Goal: Information Seeking & Learning: Learn about a topic

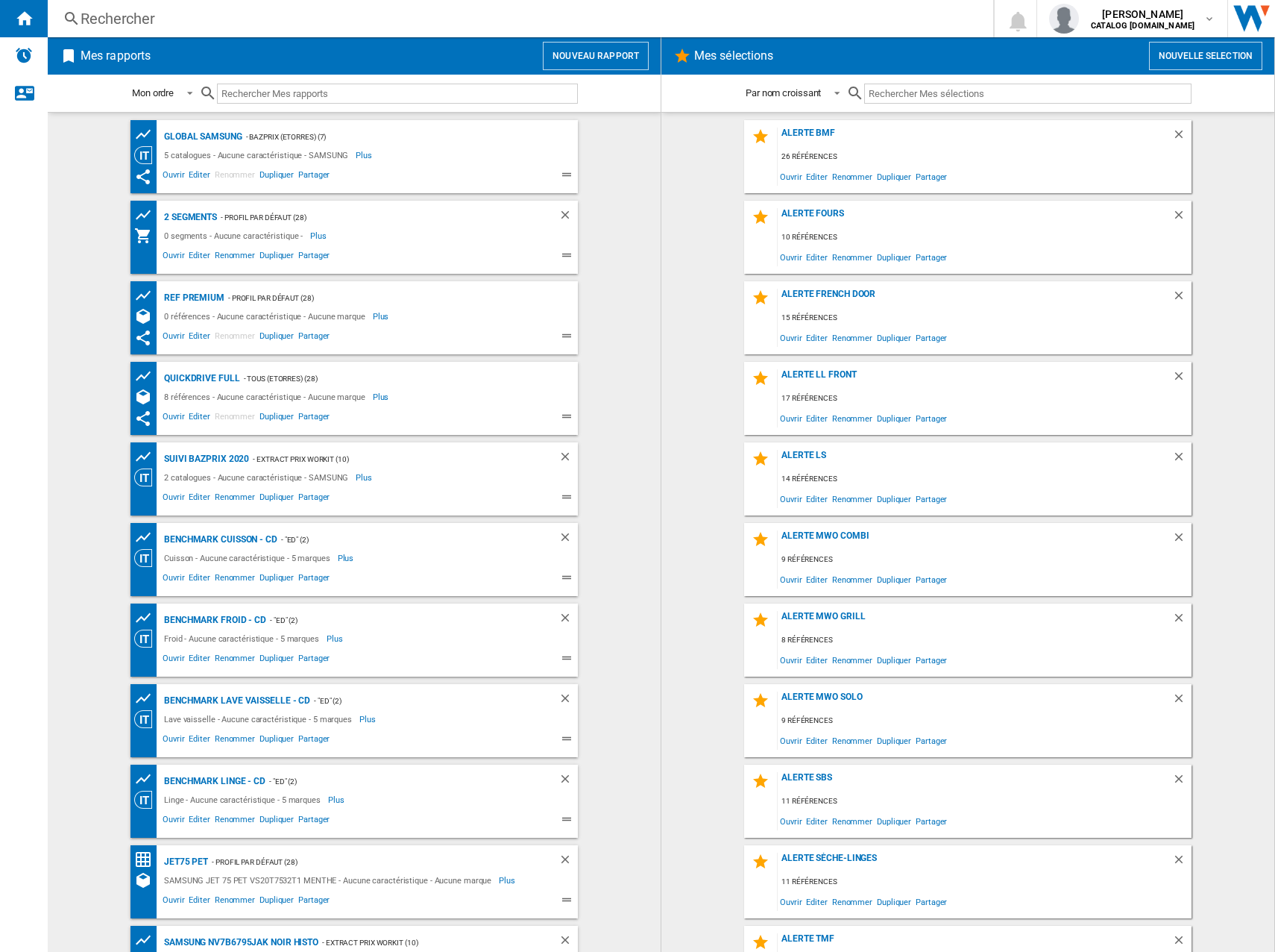
click at [151, 24] on div "Rechercher" at bounding box center [518, 18] width 875 height 21
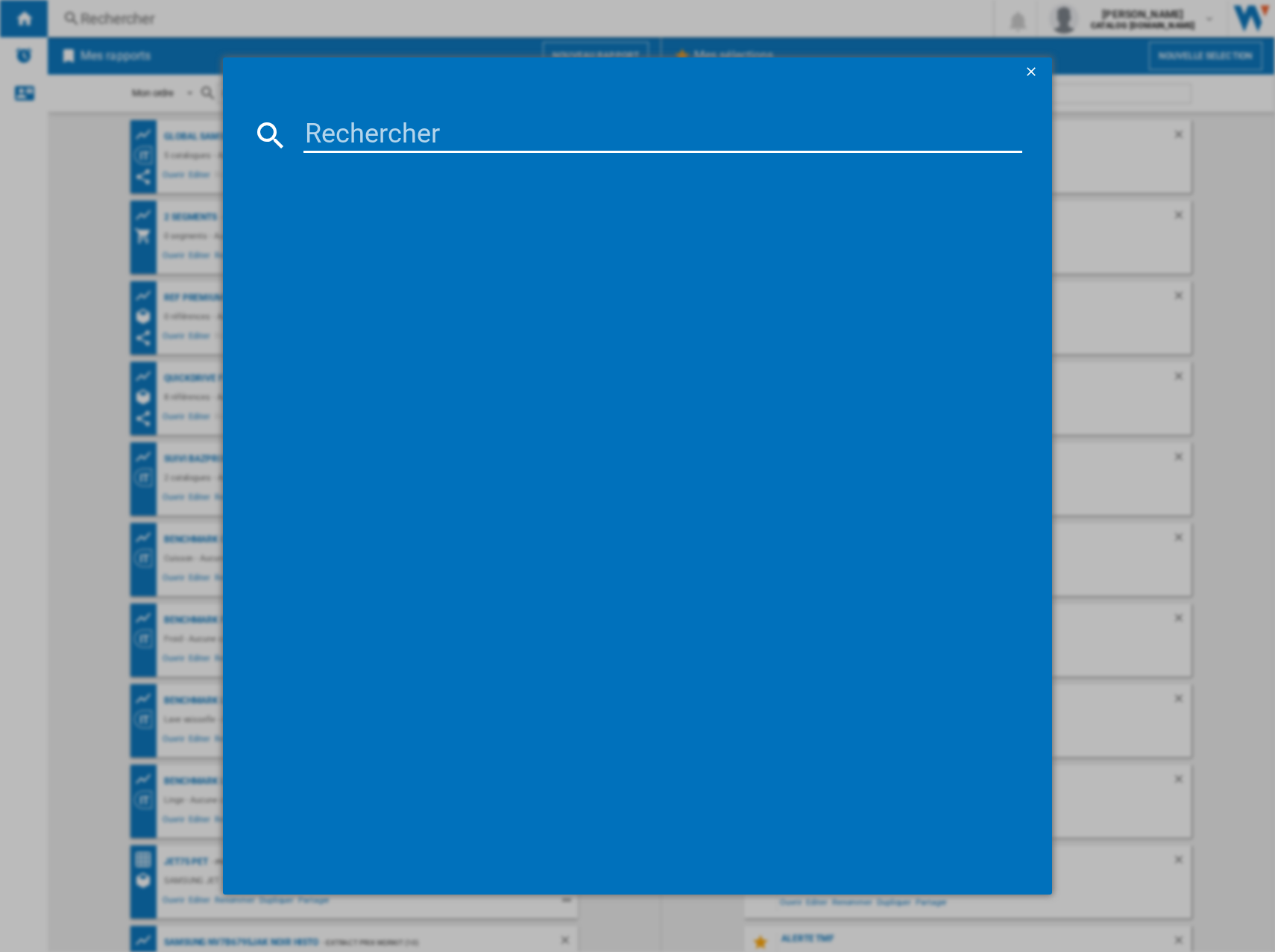
click at [401, 128] on input at bounding box center [663, 135] width 719 height 36
paste input "RB50DG601ES9"
type input "RB50DG601ES9"
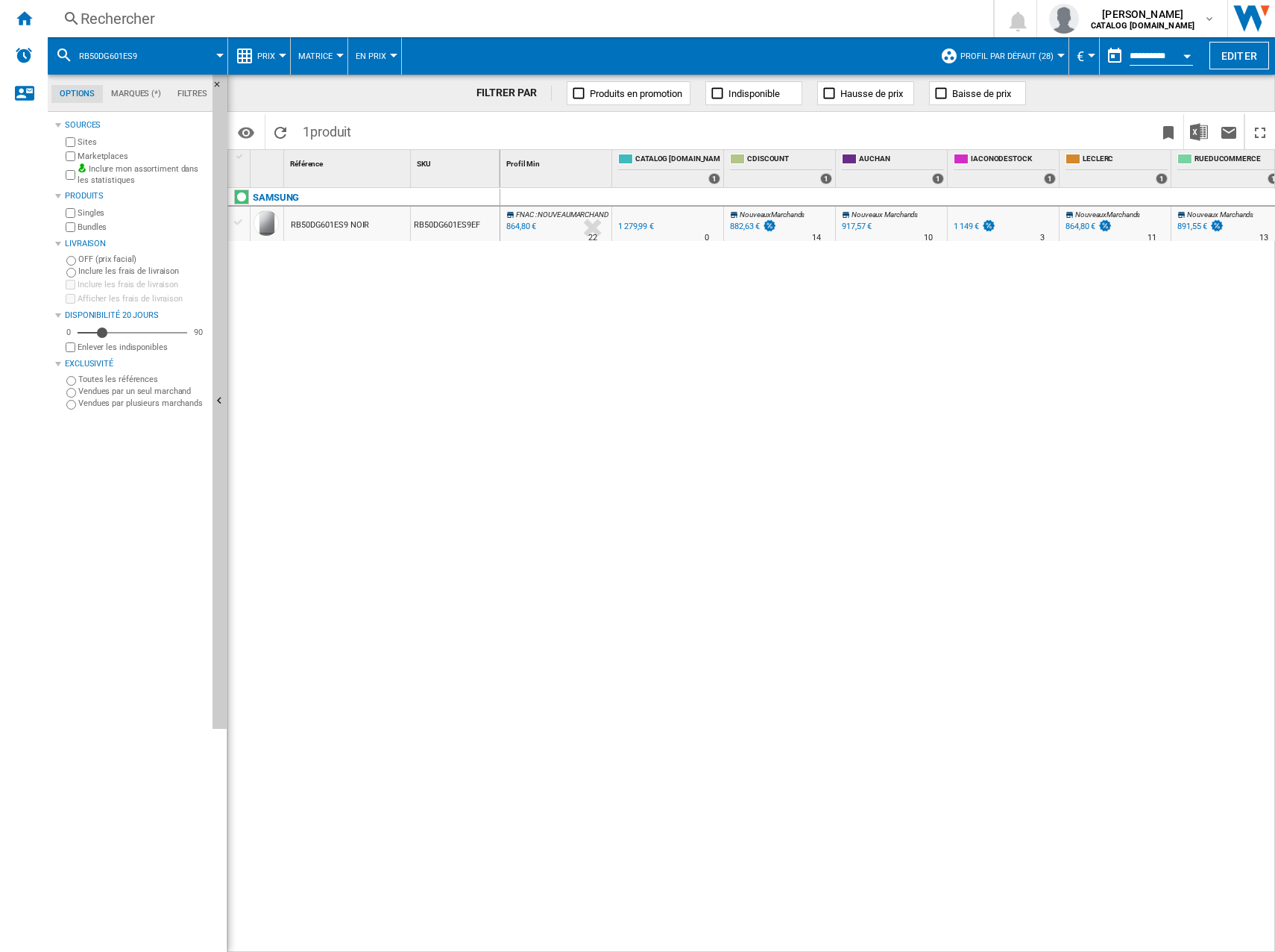
click at [261, 53] on span "Prix" at bounding box center [266, 57] width 18 height 10
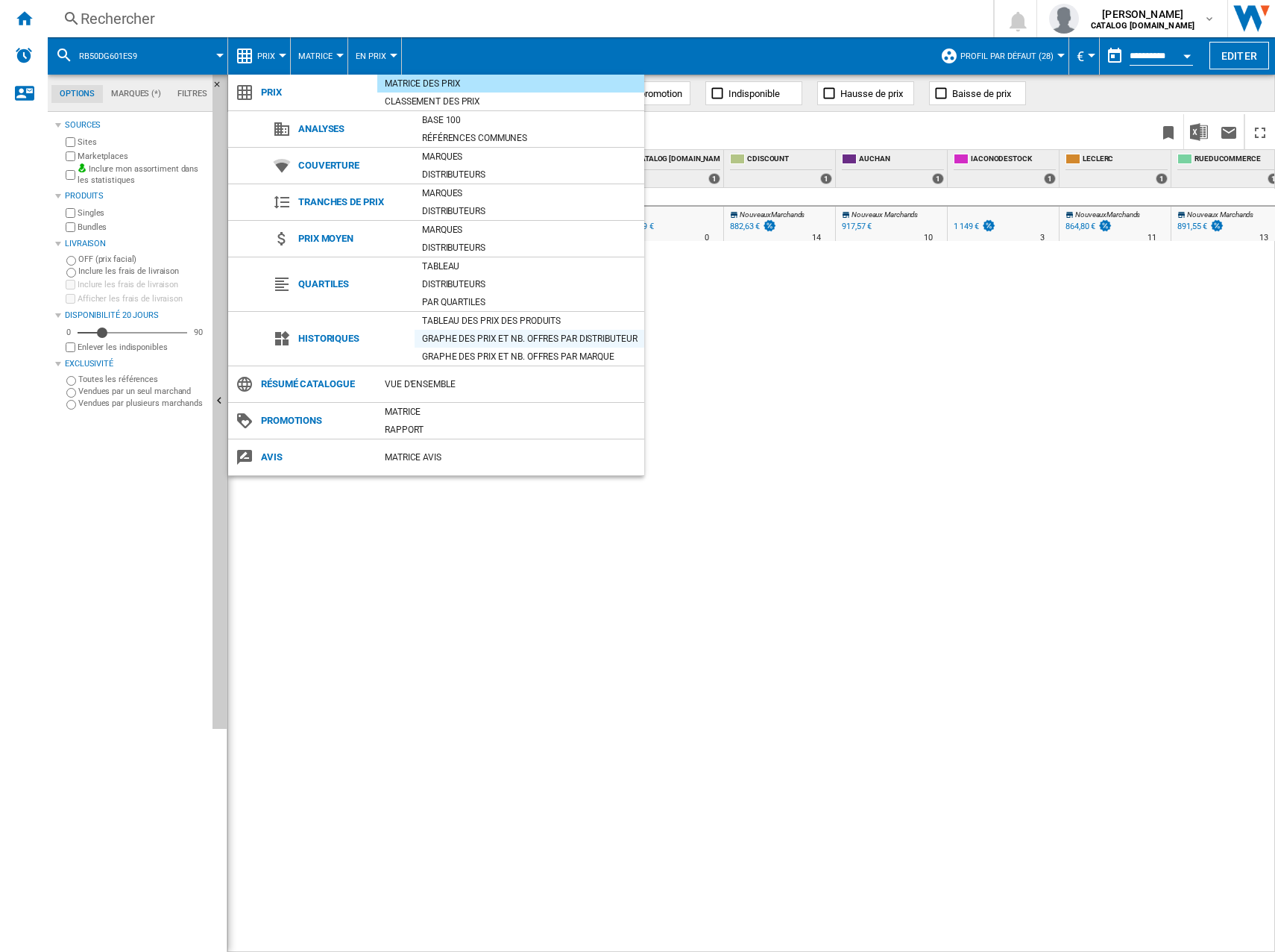
click at [465, 332] on div "Graphe des prix et nb. offres par distributeur" at bounding box center [529, 338] width 230 height 15
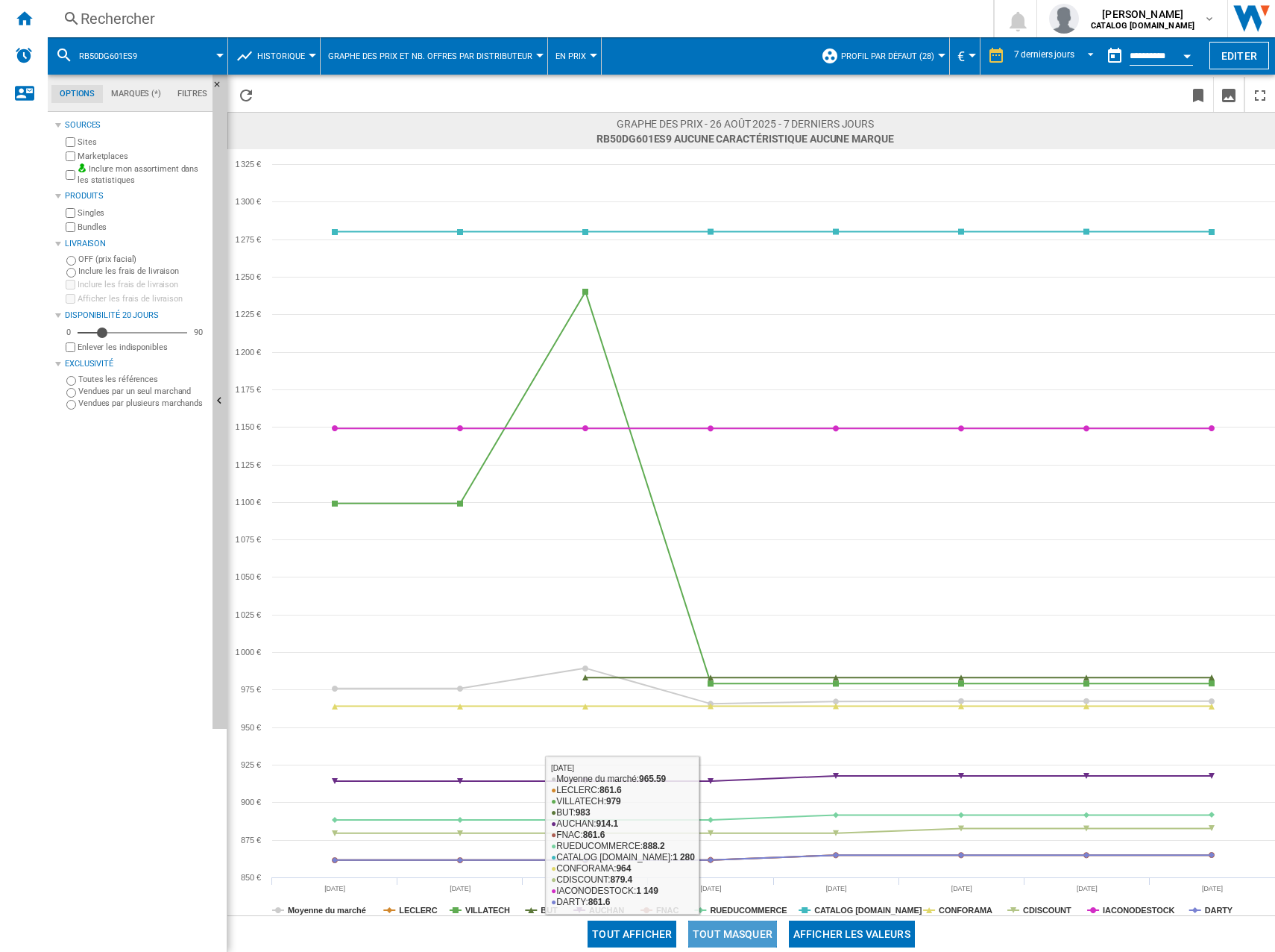
click at [717, 933] on button "Tout masquer" at bounding box center [732, 933] width 88 height 27
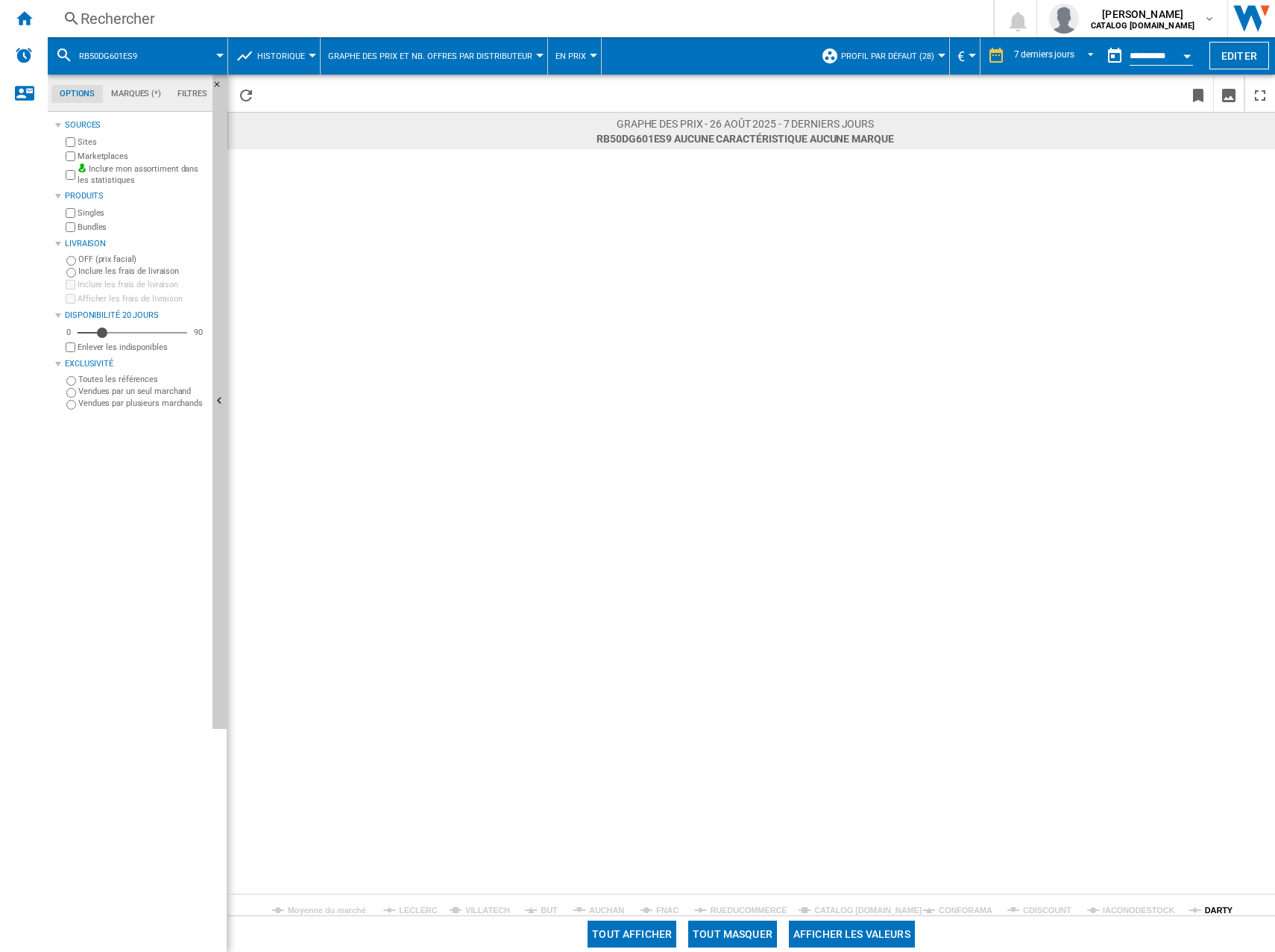
click at [1207, 910] on tspan "DARTY" at bounding box center [1219, 909] width 29 height 9
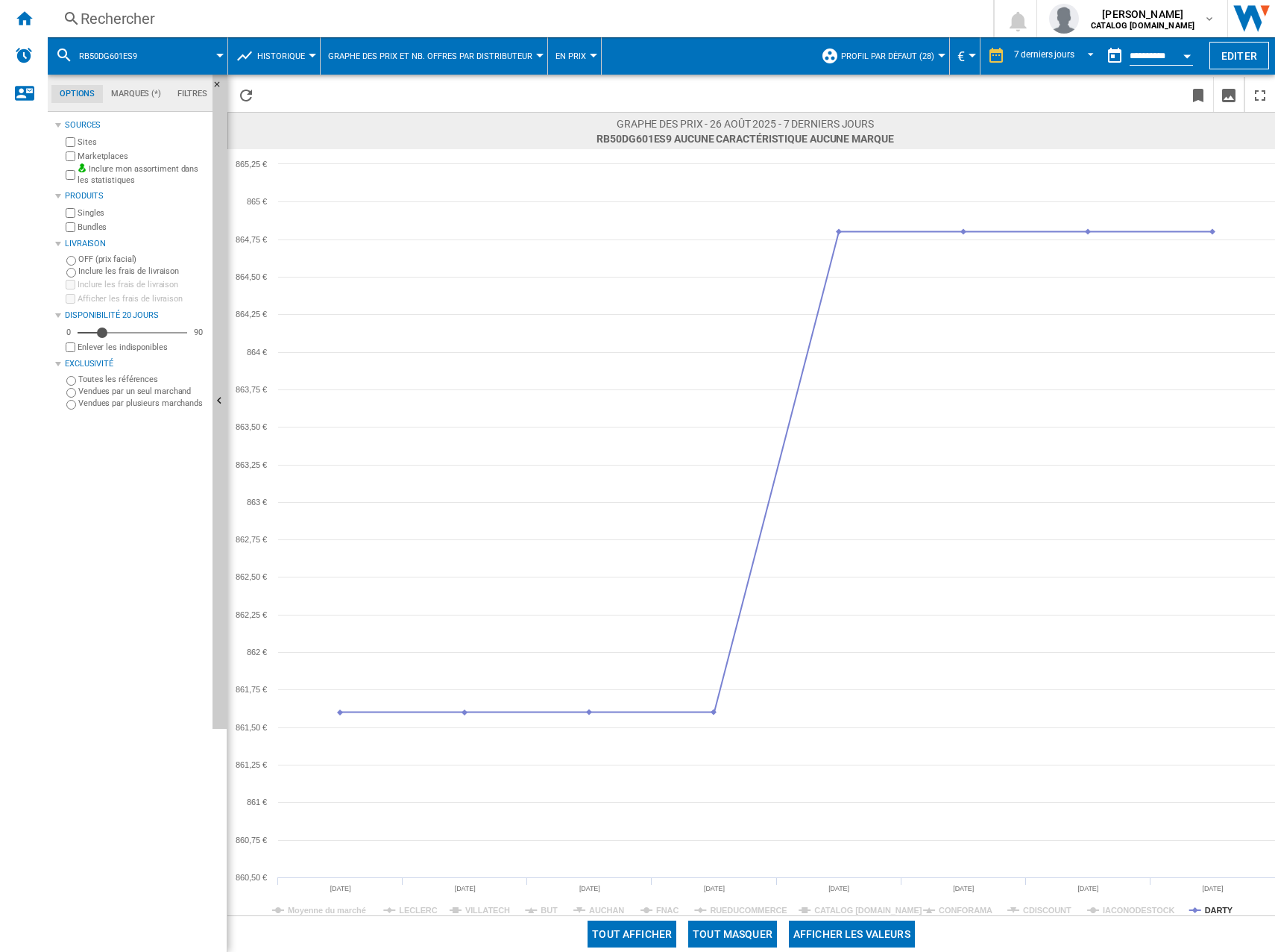
click at [1138, 44] on md-datepicker "**********" at bounding box center [1153, 56] width 106 height 30
click at [1142, 52] on input "**********" at bounding box center [1162, 59] width 64 height 14
click at [1067, 49] on md-select-value "7 derniers jours" at bounding box center [1056, 56] width 87 height 23
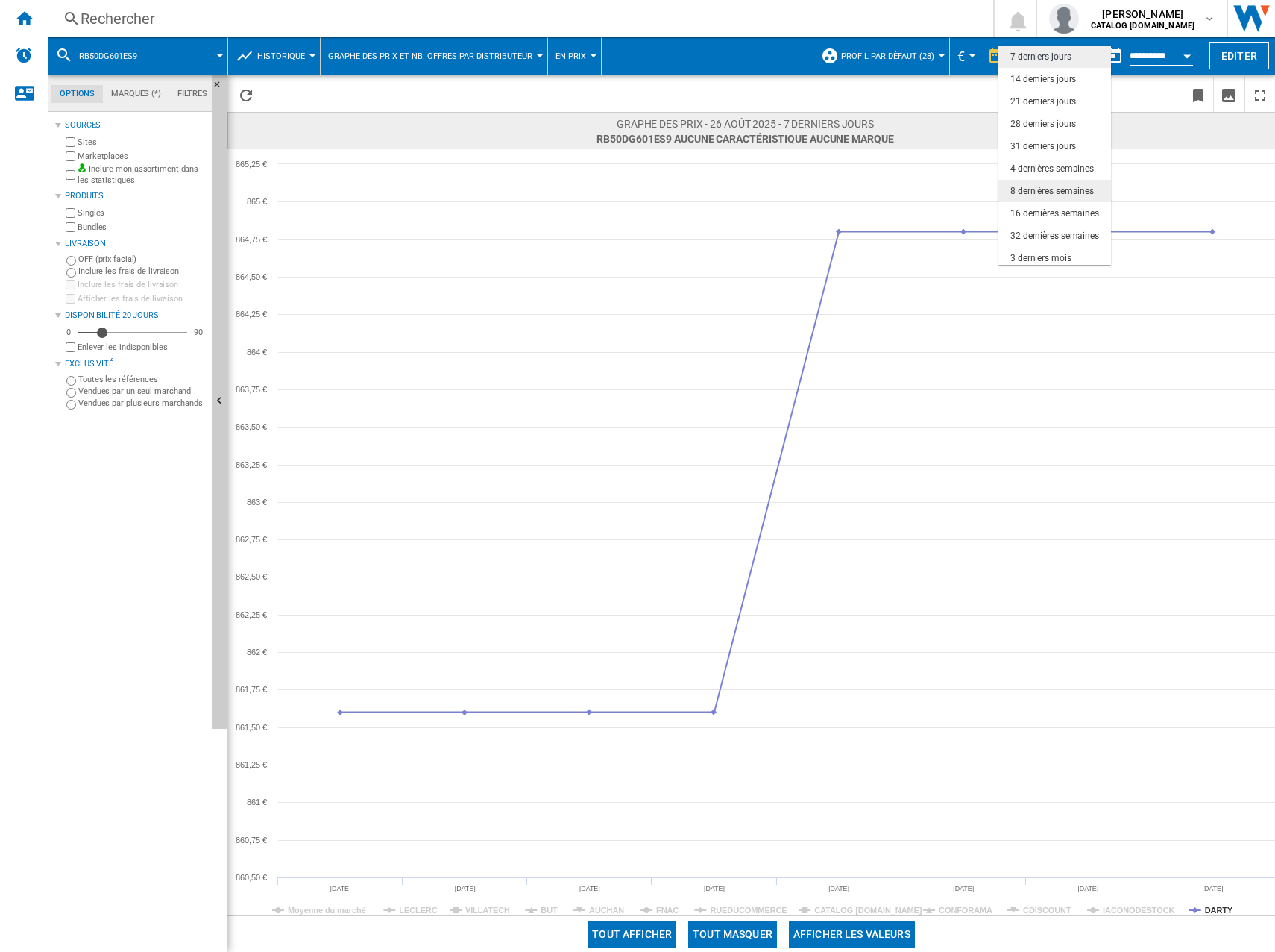
scroll to position [94, 0]
click at [1052, 212] on div "6 derniers mois" at bounding box center [1041, 209] width 62 height 13
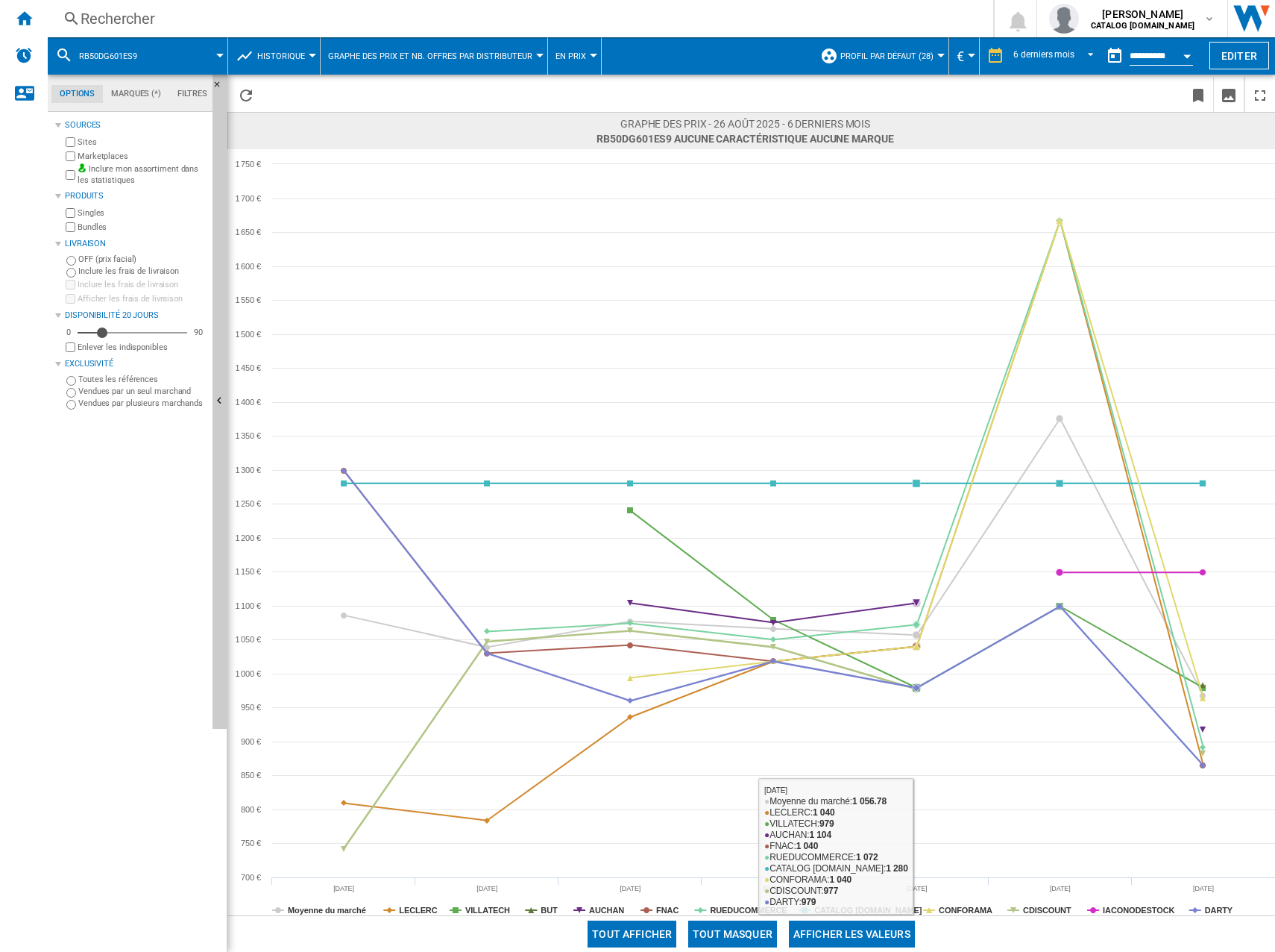
click at [758, 930] on button "Tout masquer" at bounding box center [732, 933] width 88 height 27
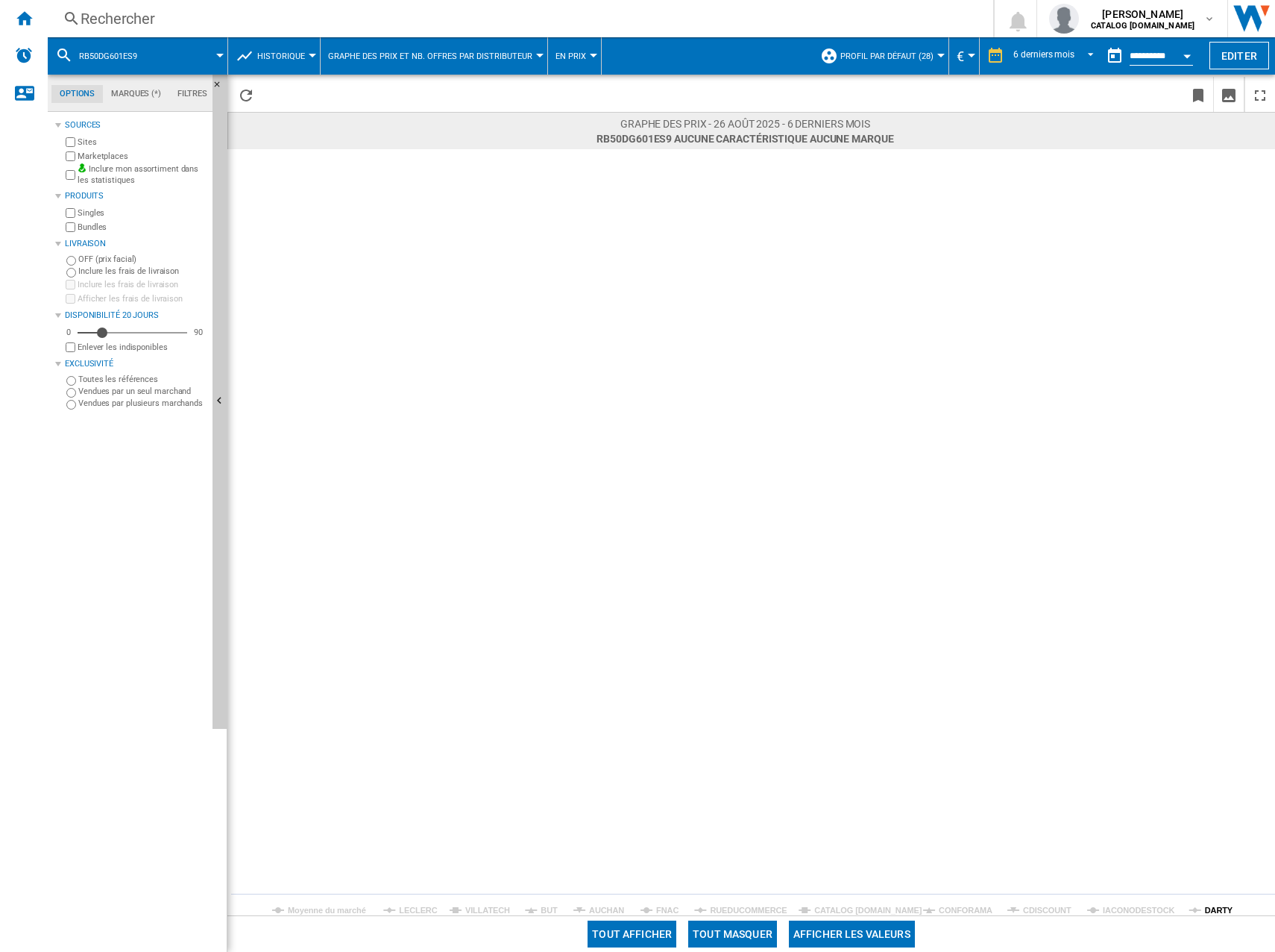
click at [1216, 910] on tspan "DARTY" at bounding box center [1219, 909] width 29 height 9
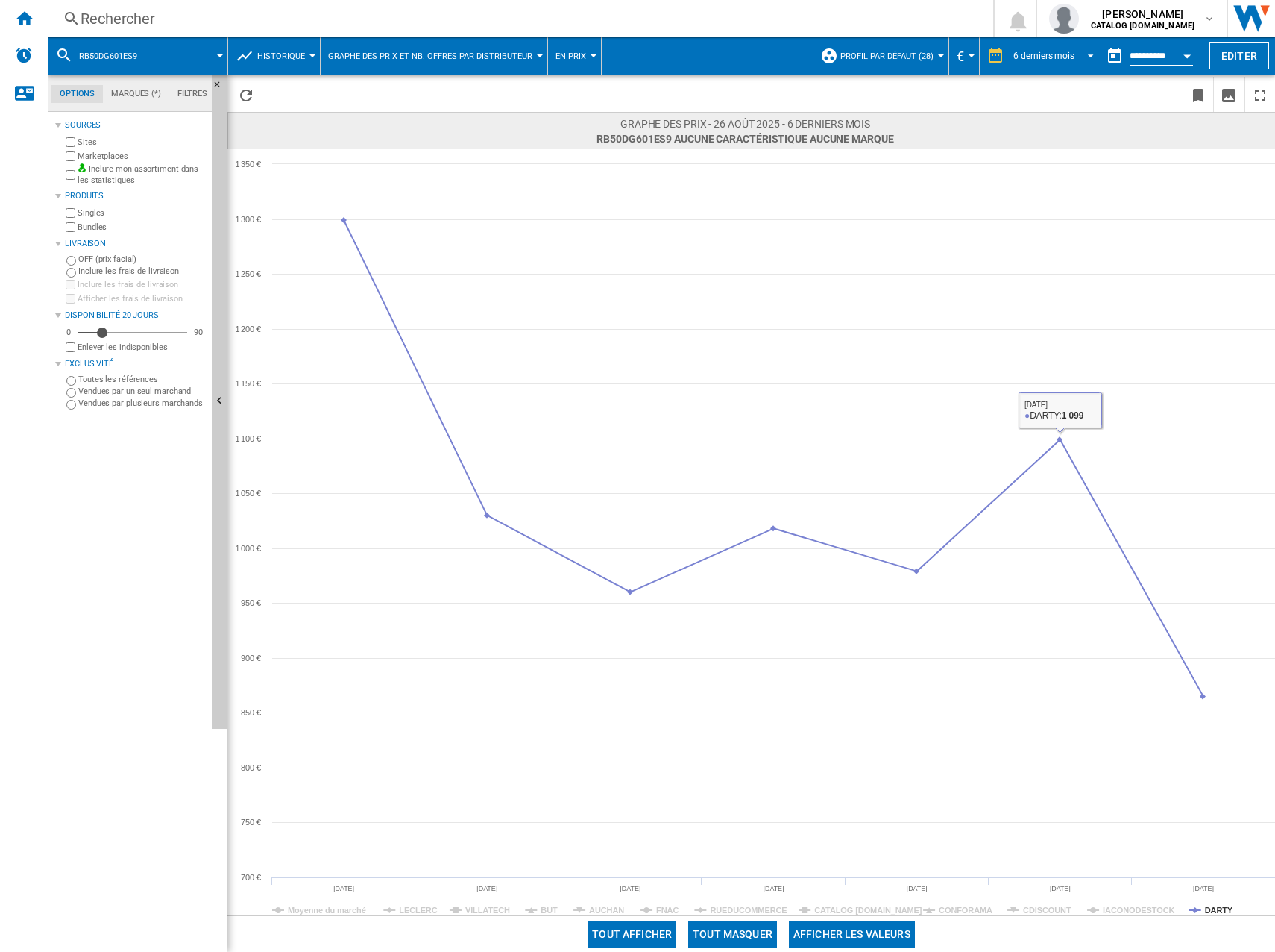
click at [1072, 60] on md-select-value "6 derniers mois" at bounding box center [1056, 56] width 88 height 23
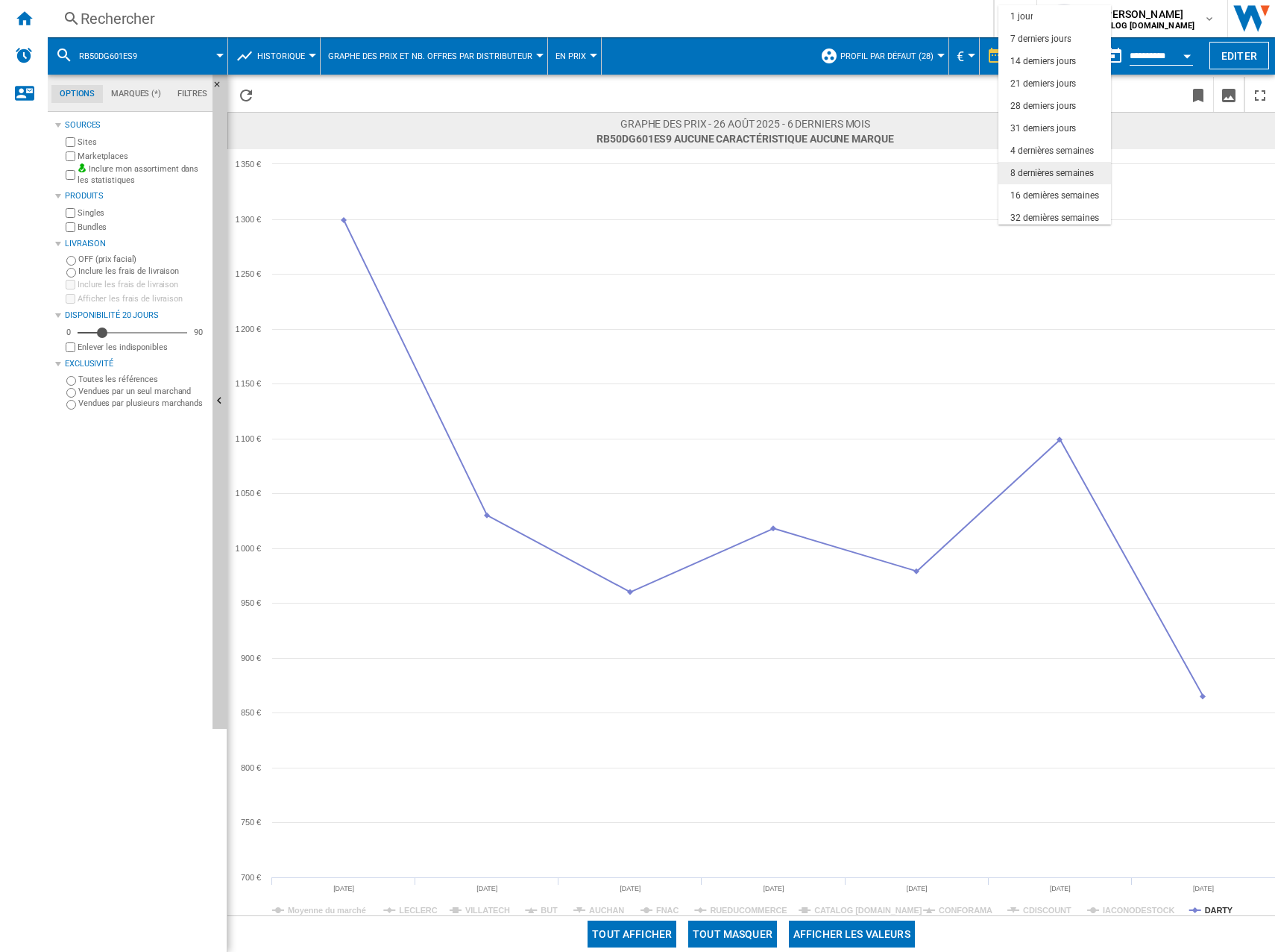
scroll to position [94, 0]
click at [1048, 146] on div "3 derniers mois" at bounding box center [1041, 146] width 62 height 13
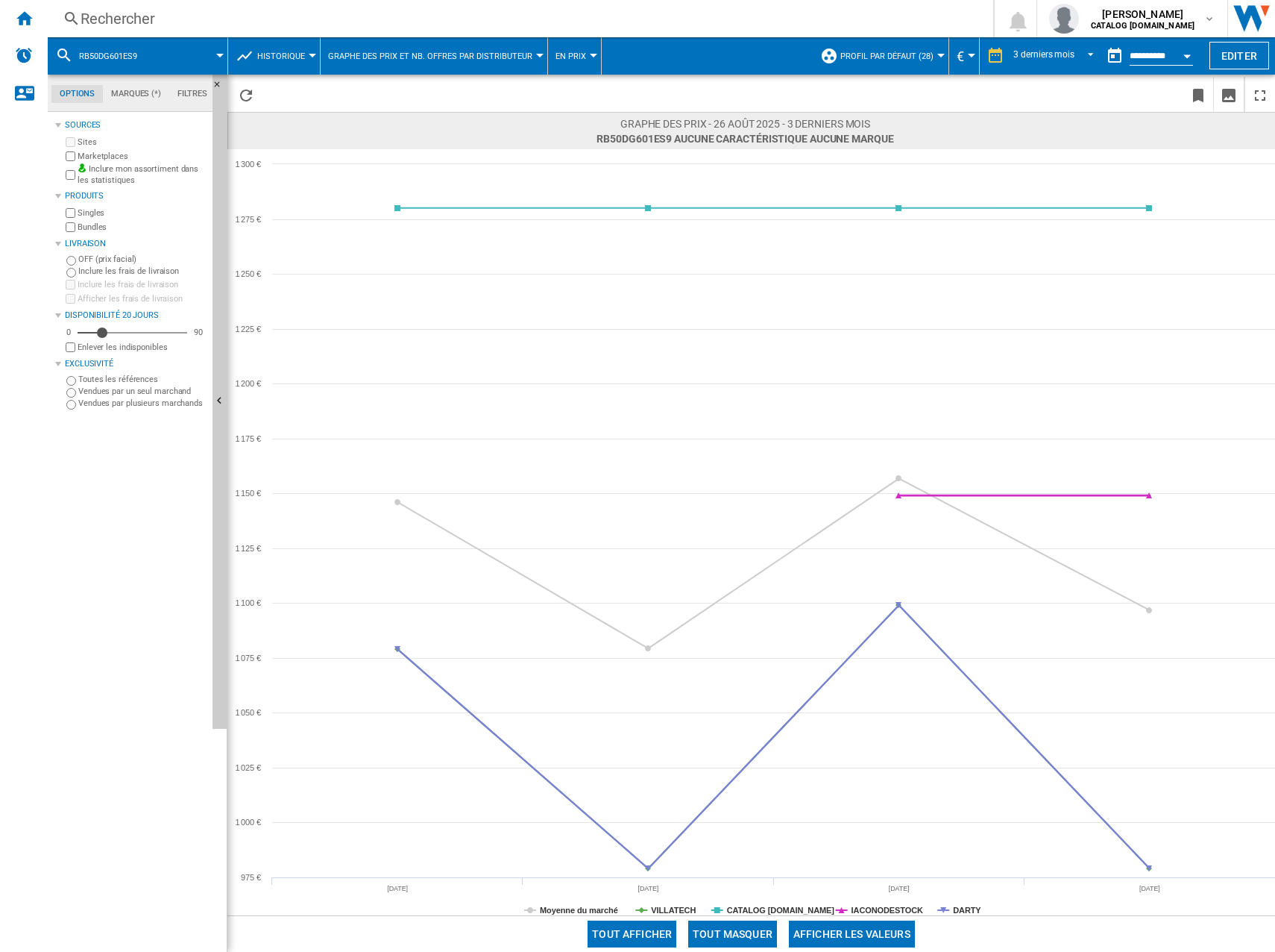
click at [895, 903] on rect at bounding box center [751, 532] width 1048 height 766
click at [890, 907] on tspan "IACONODESTOCK" at bounding box center [887, 909] width 72 height 9
click at [795, 908] on tspan "CATALOG [DOMAIN_NAME]" at bounding box center [781, 909] width 108 height 9
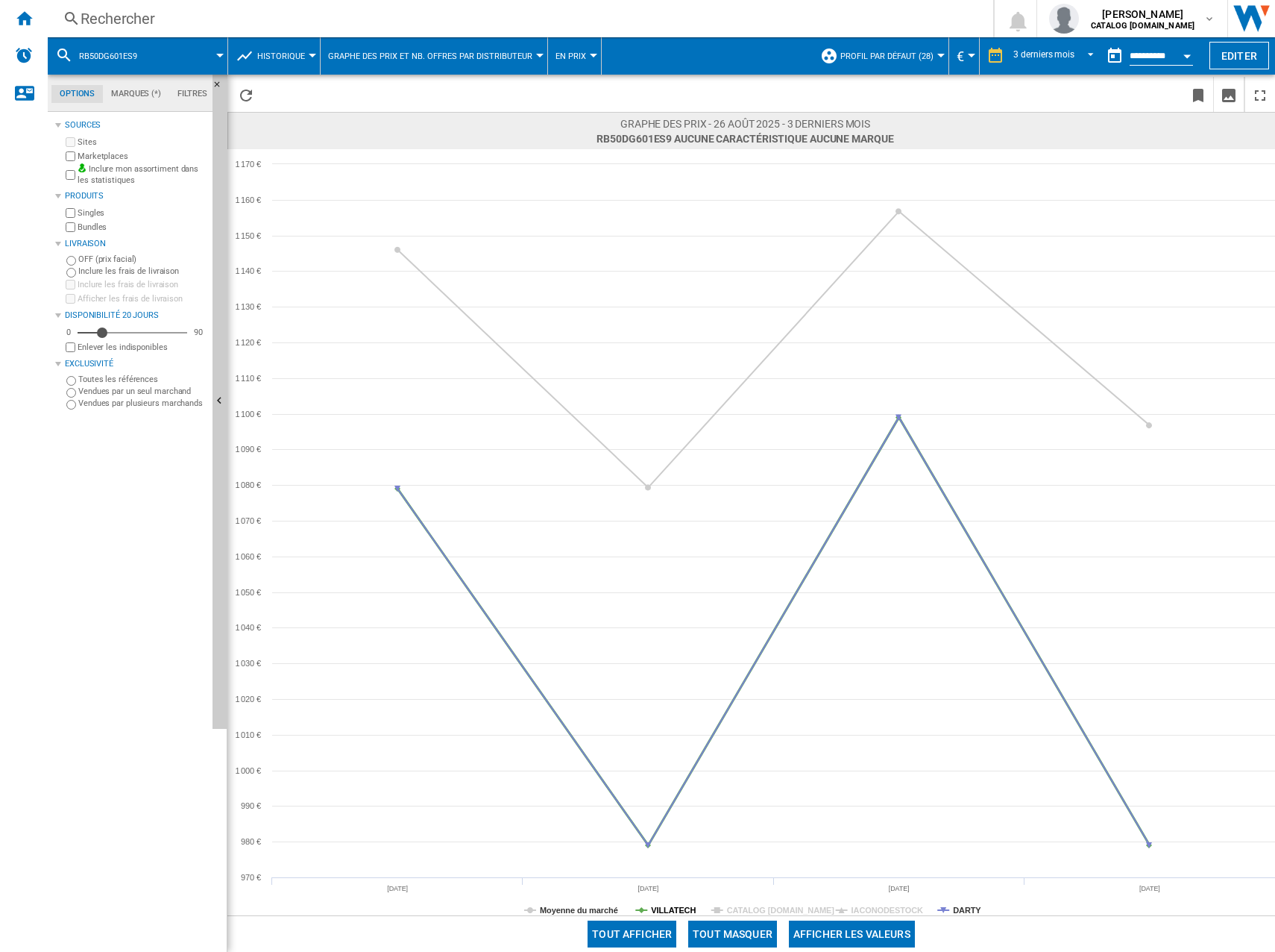
click at [663, 906] on tspan "VILLATECH" at bounding box center [673, 909] width 45 height 9
click at [609, 908] on tspan "Moyenne du marché" at bounding box center [578, 909] width 79 height 9
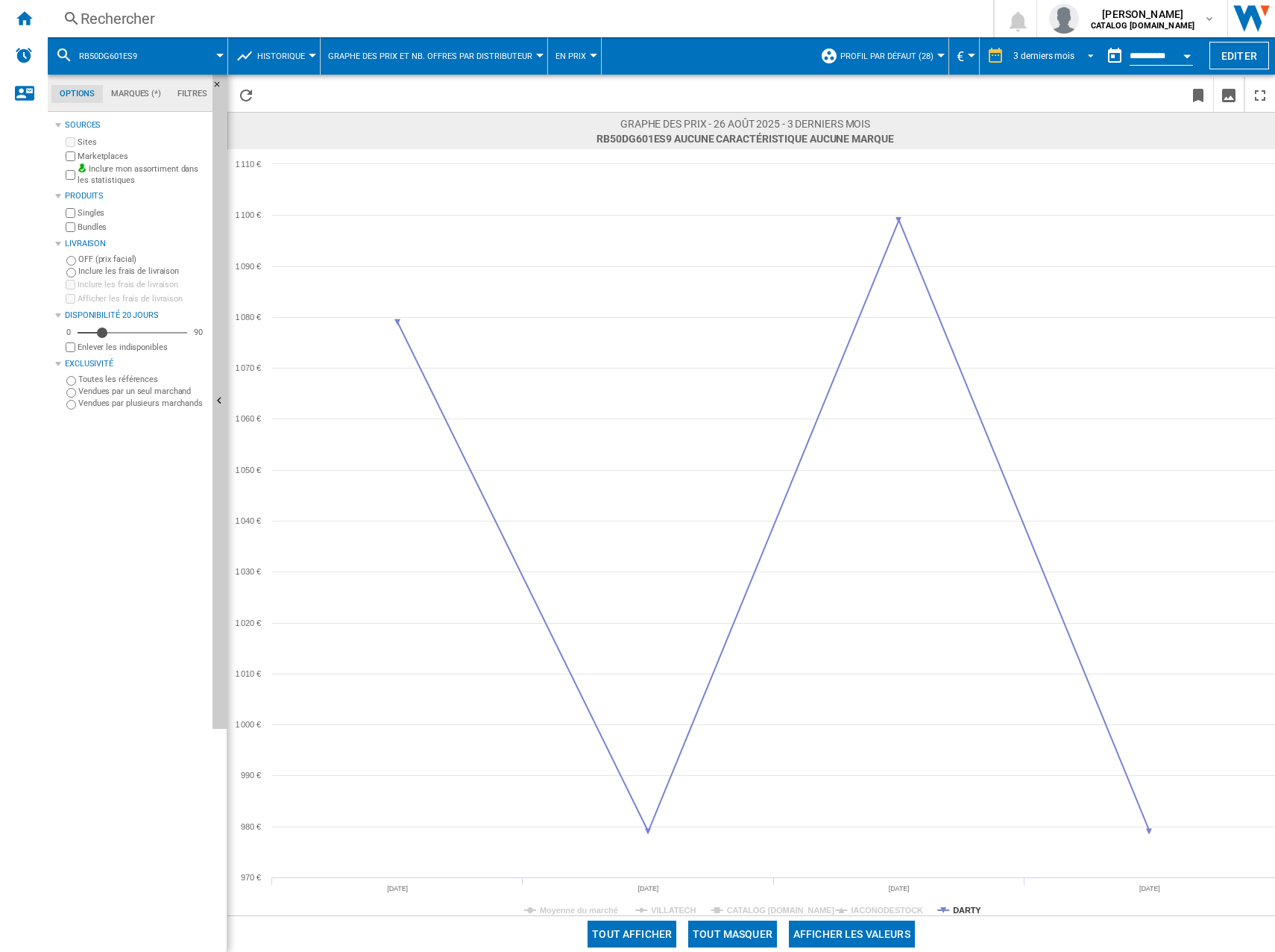
click at [1053, 53] on div "3 derniers mois" at bounding box center [1044, 56] width 62 height 11
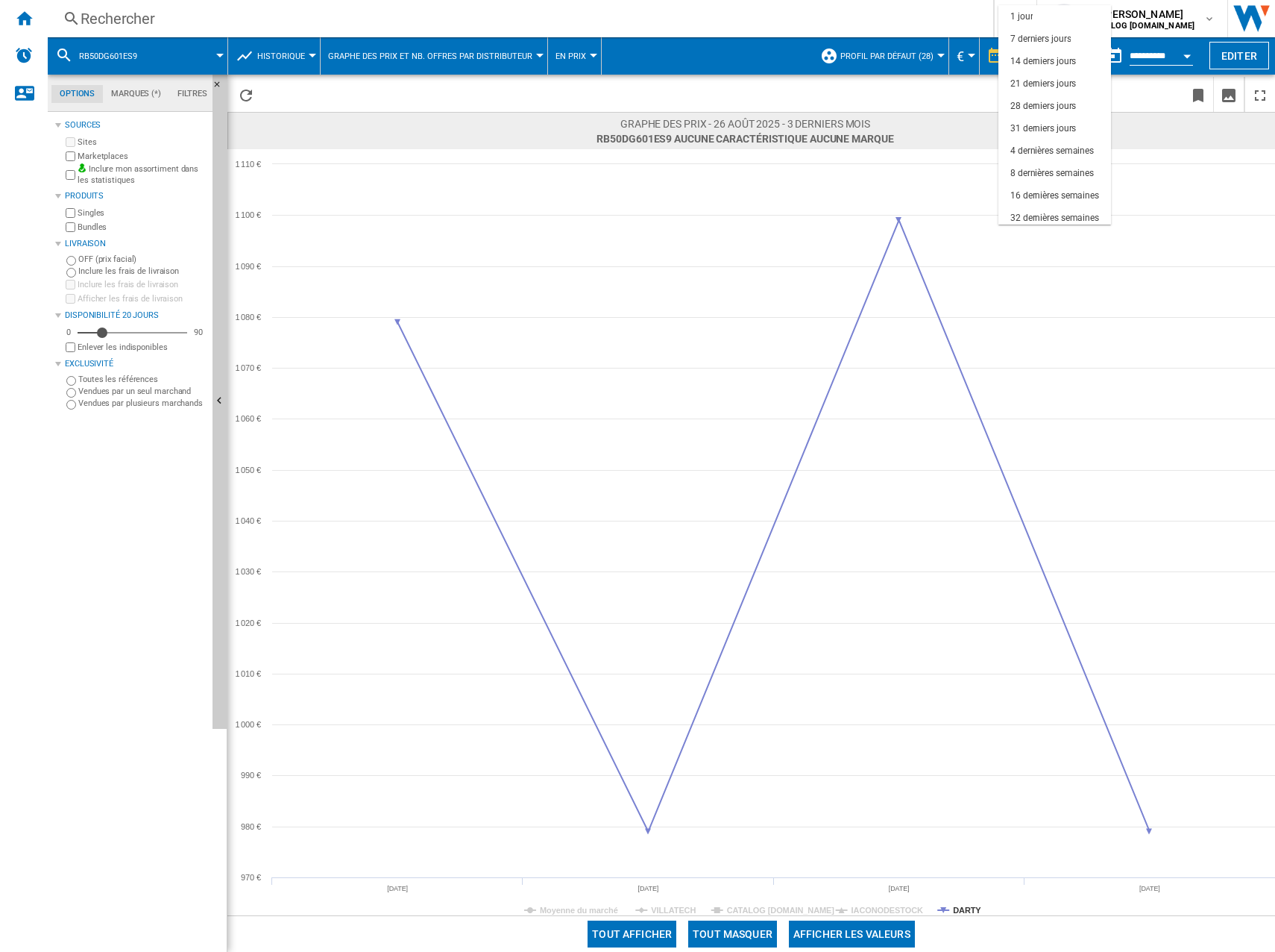
scroll to position [94, 0]
click at [1060, 38] on div "31 derniers jours" at bounding box center [1043, 35] width 66 height 13
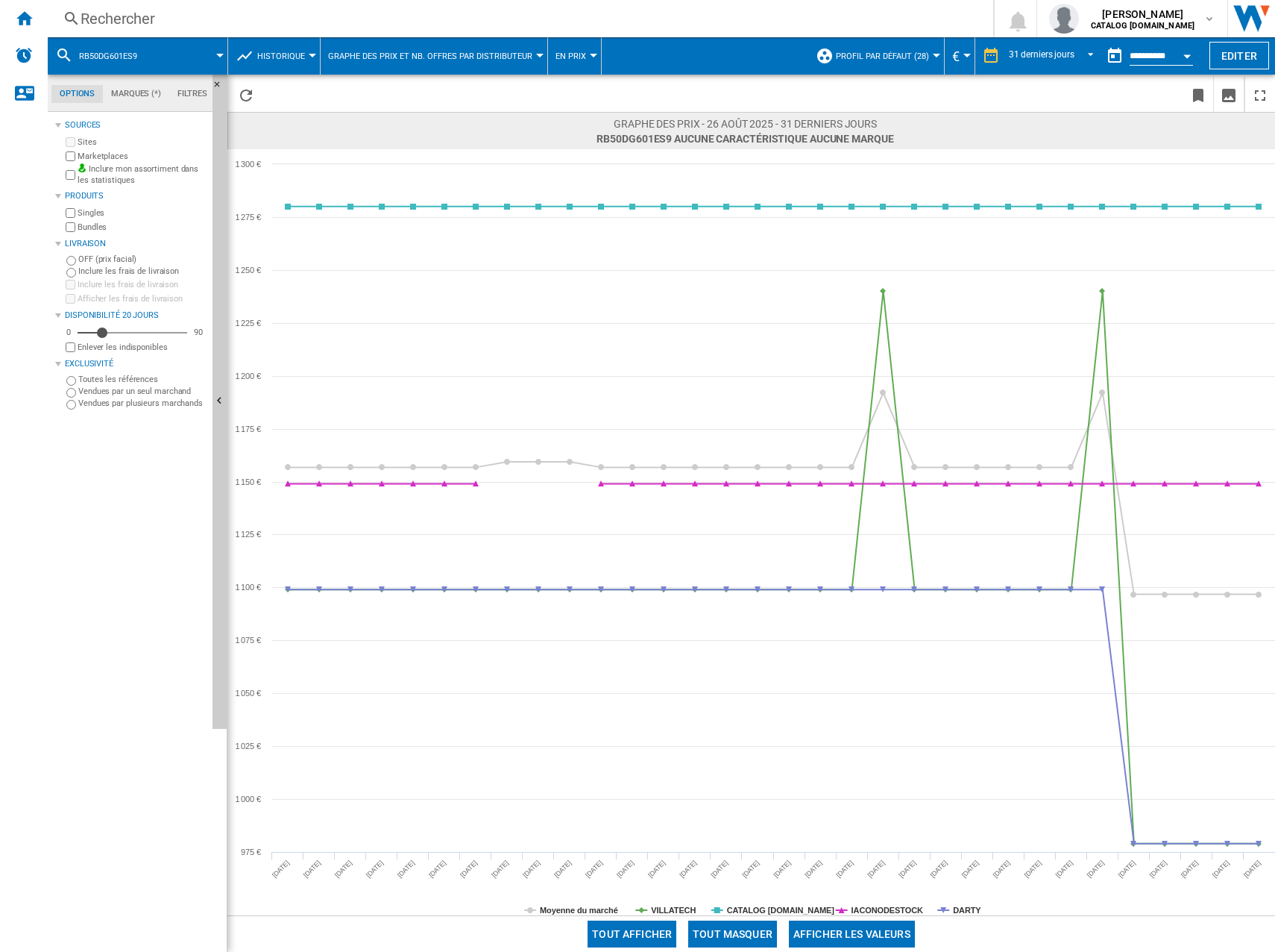
click at [1176, 53] on button "Open calendar" at bounding box center [1187, 54] width 27 height 27
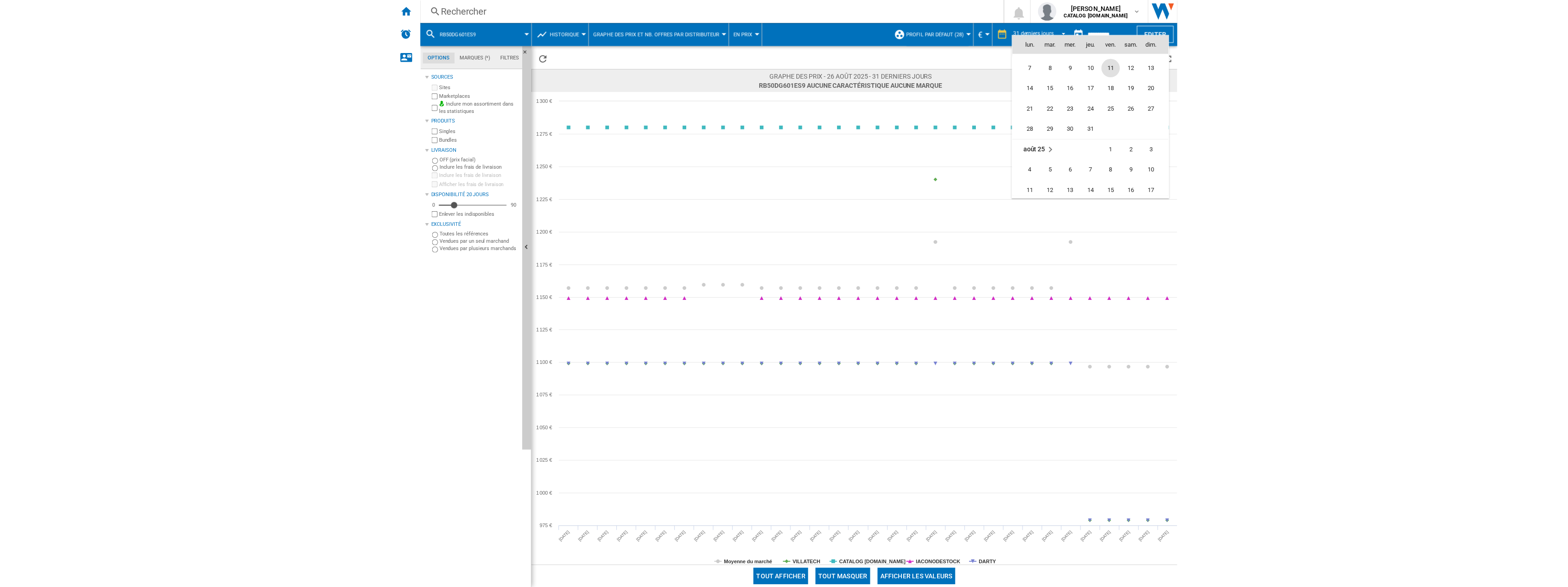
scroll to position [4269, 0]
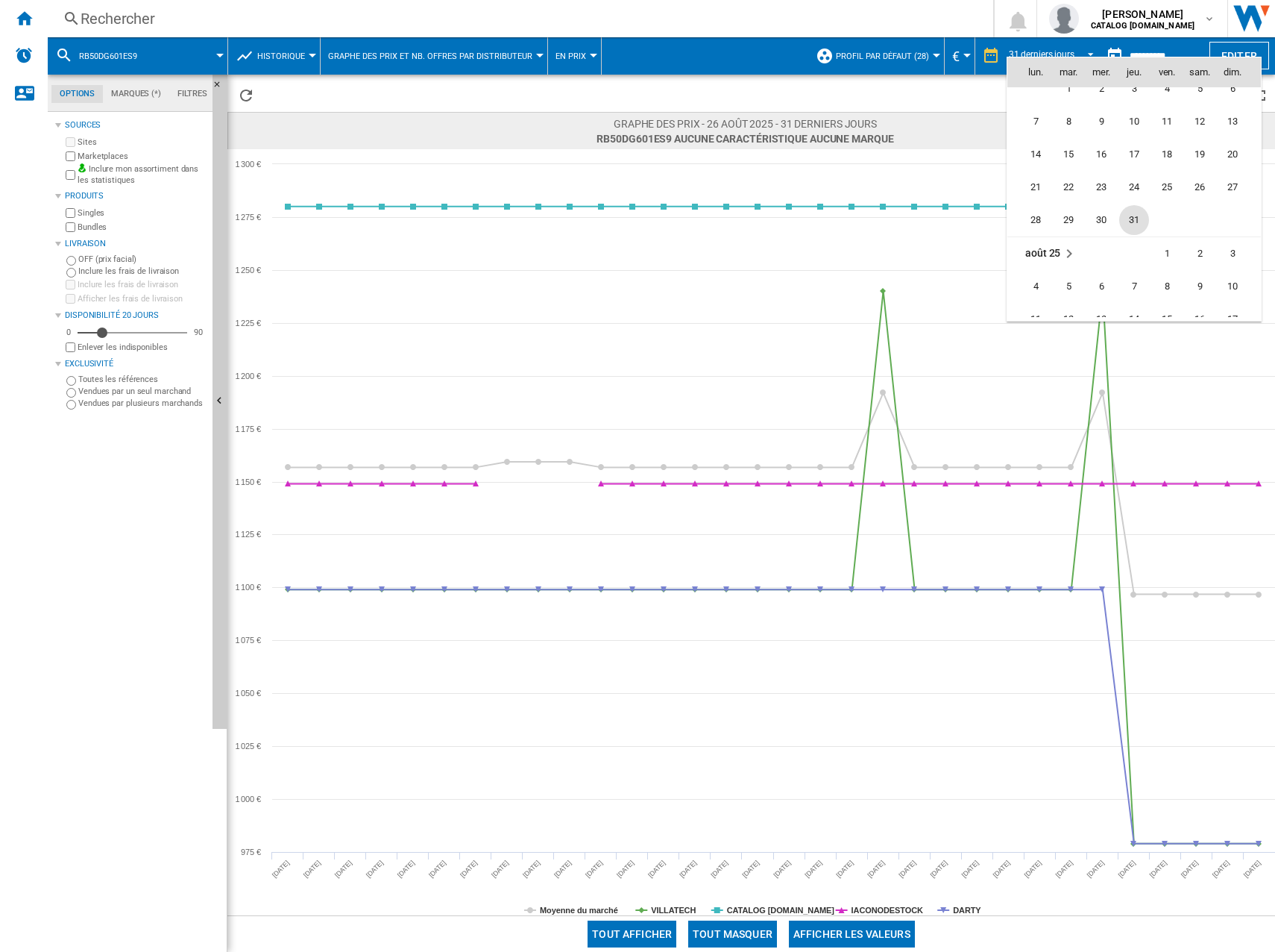
click at [1133, 217] on span "31" at bounding box center [1135, 220] width 30 height 30
type input "**********"
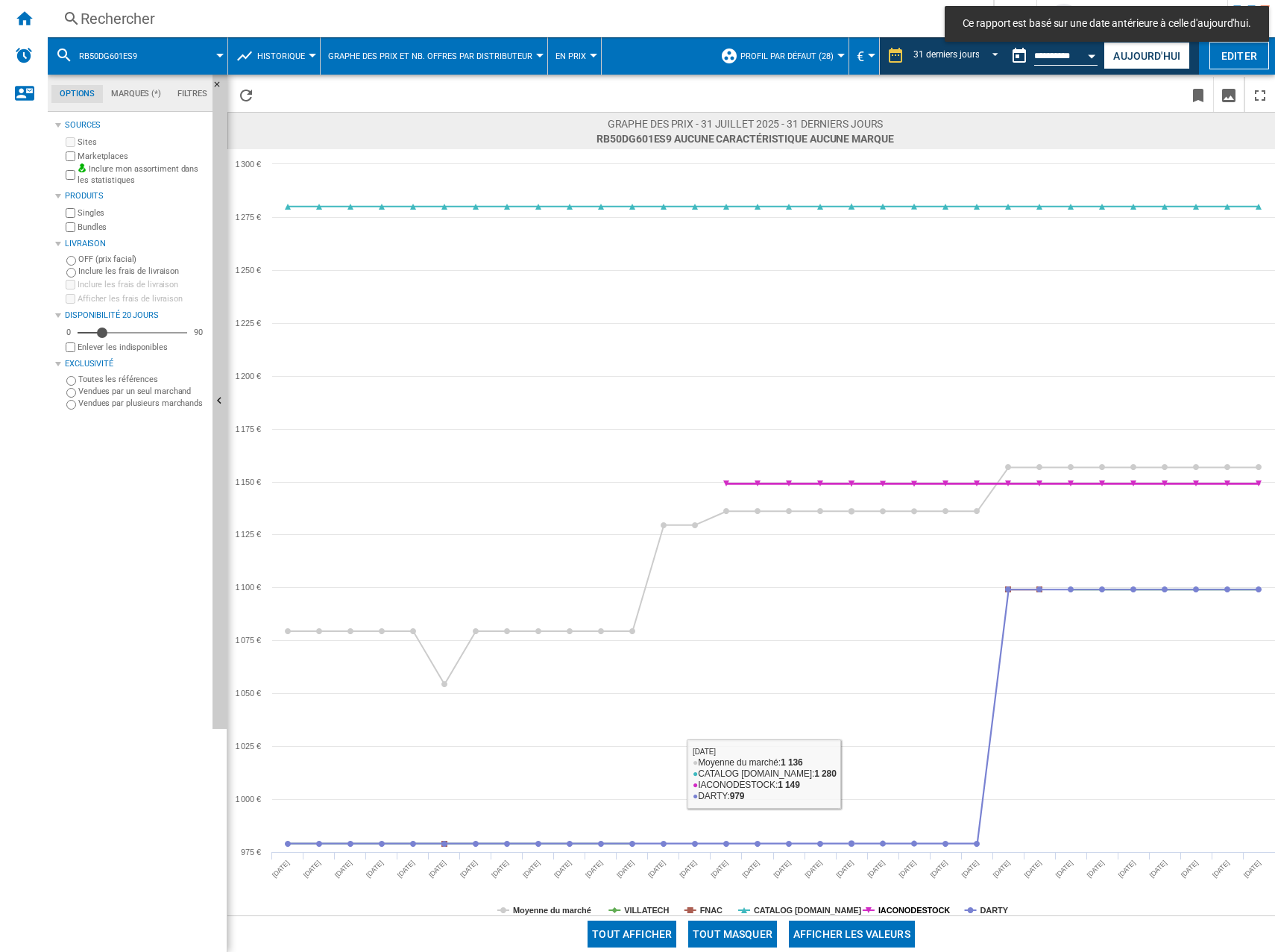
click at [908, 915] on div "Tout afficher Tout masquer Afficher les valeurs" at bounding box center [751, 933] width 1048 height 37
click at [914, 907] on tspan "IACONODESTOCK" at bounding box center [914, 909] width 72 height 9
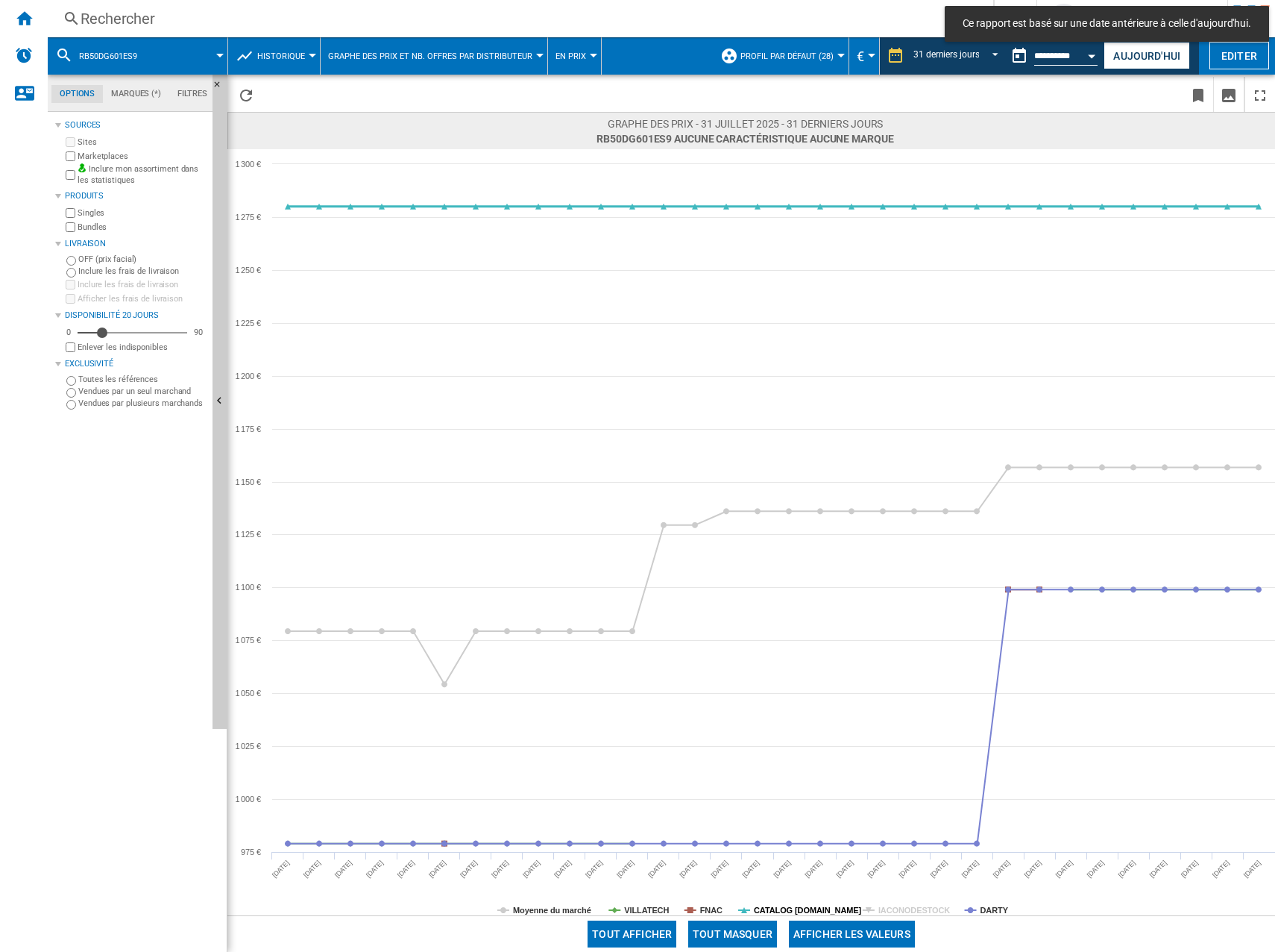
click at [788, 913] on tspan "CATALOG [DOMAIN_NAME]" at bounding box center [808, 909] width 108 height 9
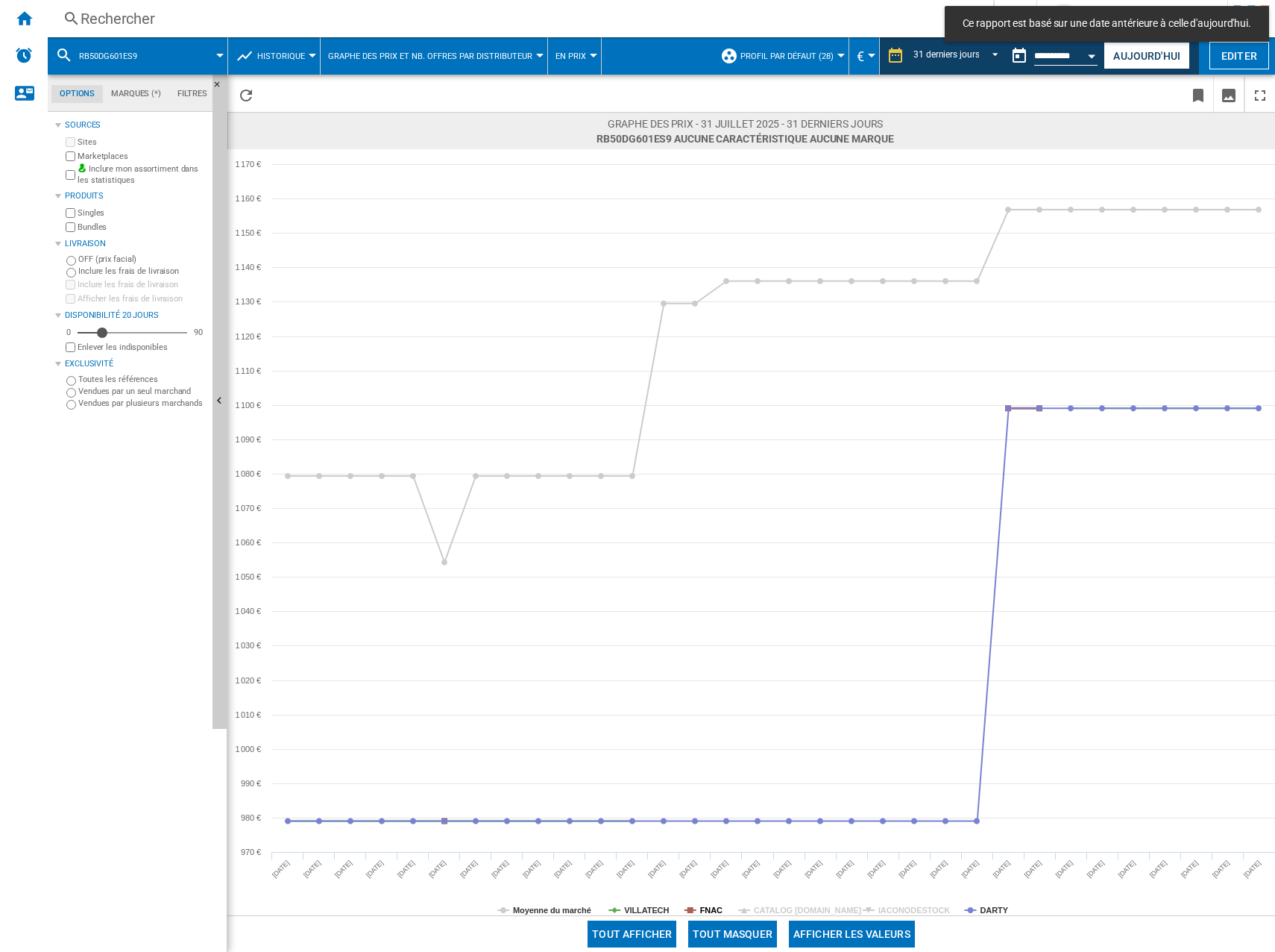
click at [704, 907] on tspan "FNAC" at bounding box center [712, 909] width 23 height 9
click at [655, 907] on tspan "VILLATECH" at bounding box center [646, 909] width 45 height 9
click at [560, 910] on tspan "Moyenne du marché" at bounding box center [552, 909] width 79 height 9
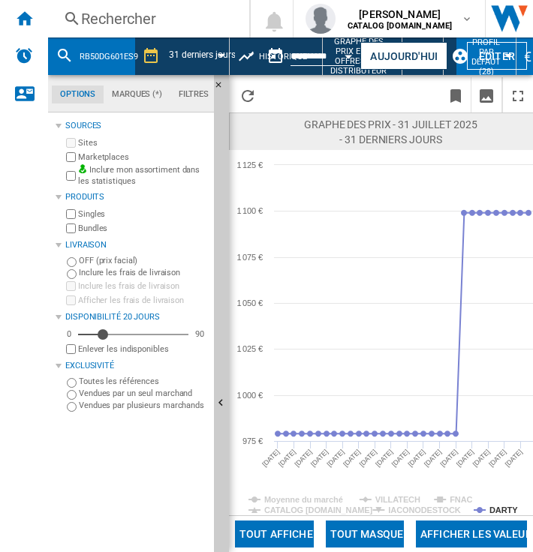
click at [180, 21] on div "Rechercher" at bounding box center [145, 18] width 129 height 21
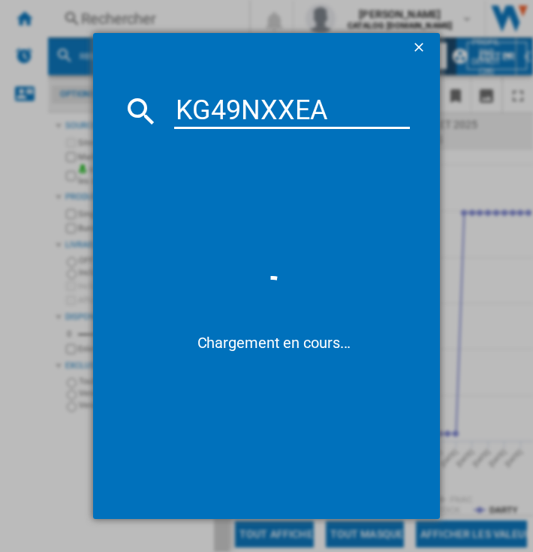
type input "KG49NXXEA"
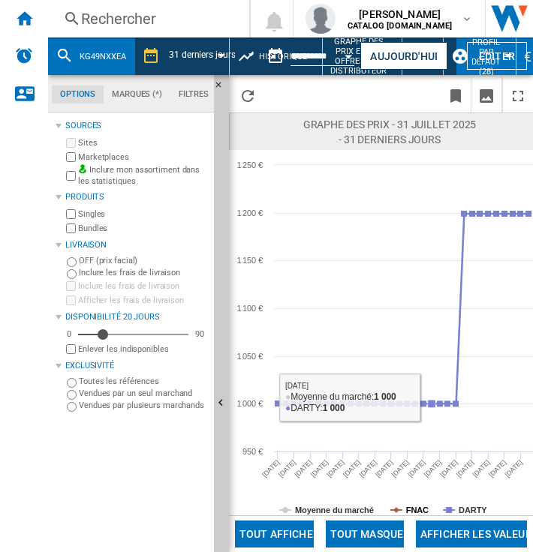
click at [420, 512] on tspan "FNAC" at bounding box center [417, 510] width 23 height 9
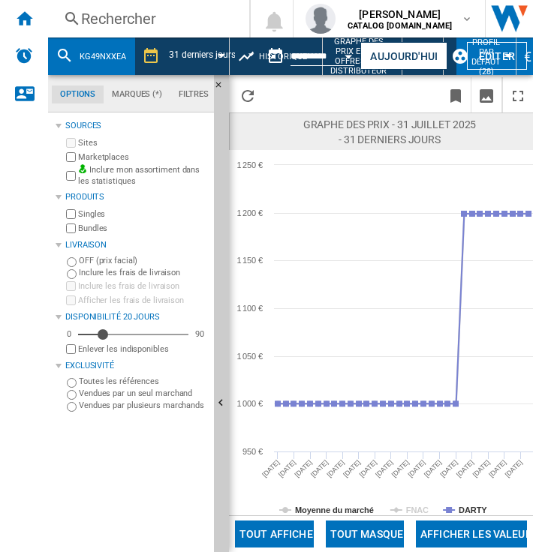
click at [332, 499] on rect at bounding box center [381, 333] width 304 height 366
click at [338, 504] on rect at bounding box center [381, 333] width 304 height 366
click at [342, 509] on tspan "Moyenne du marché" at bounding box center [334, 510] width 79 height 9
